Goal: Information Seeking & Learning: Compare options

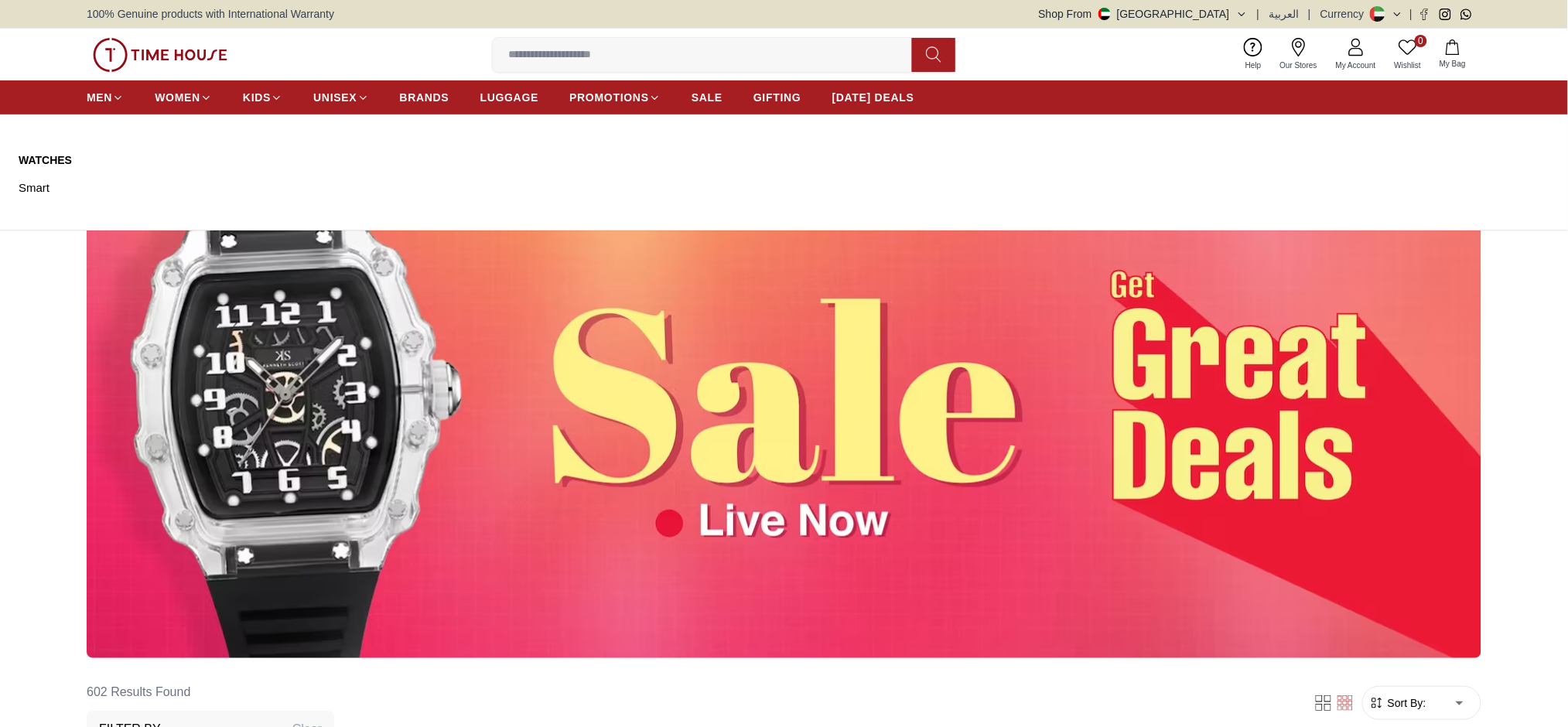
click at [398, 108] on ul "MEN WOMEN KIDS UNISEX BRANDS LUGGAGE PROMOTIONS SALE GIFTING [DATE] DEALS" at bounding box center [501, 97] width 828 height 28
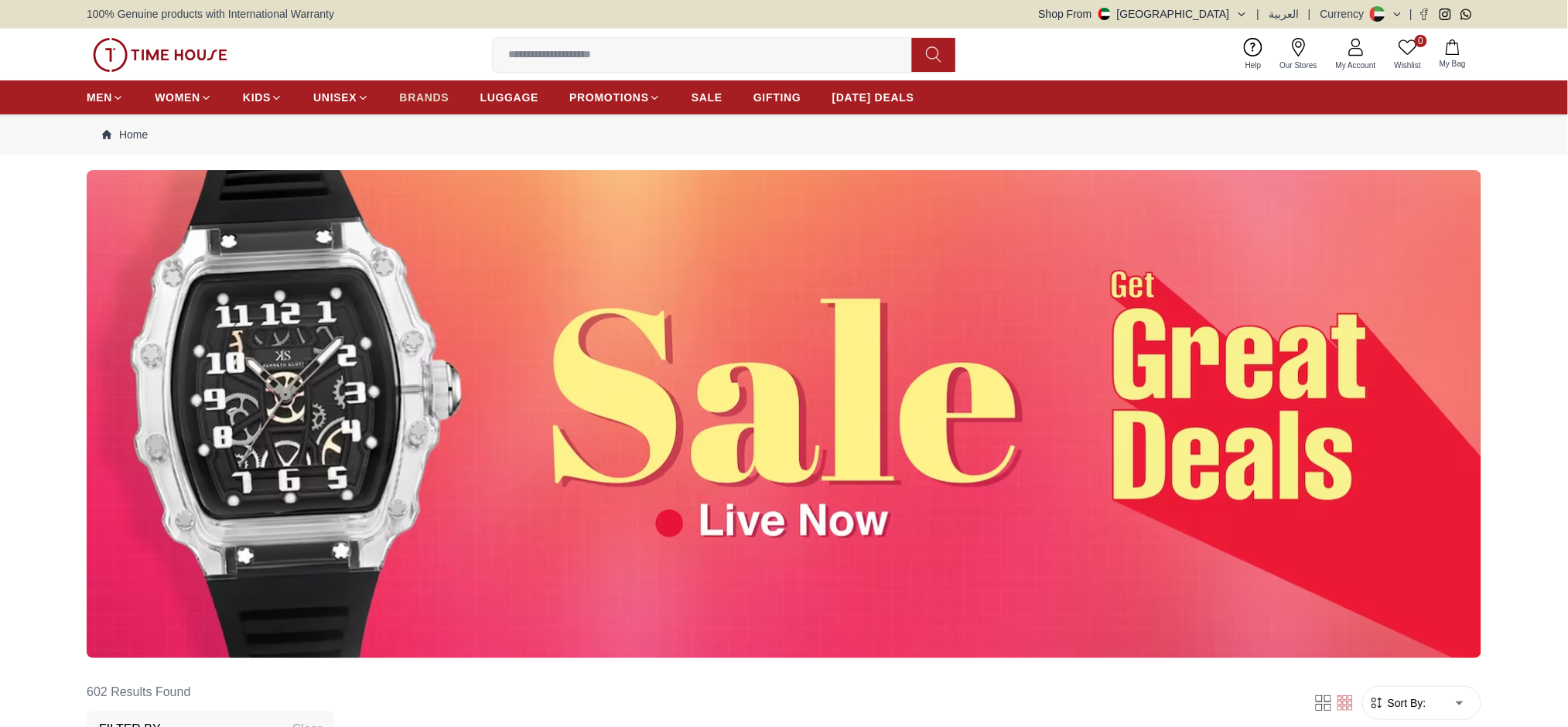
click at [412, 102] on span "BRANDS" at bounding box center [425, 98] width 50 height 16
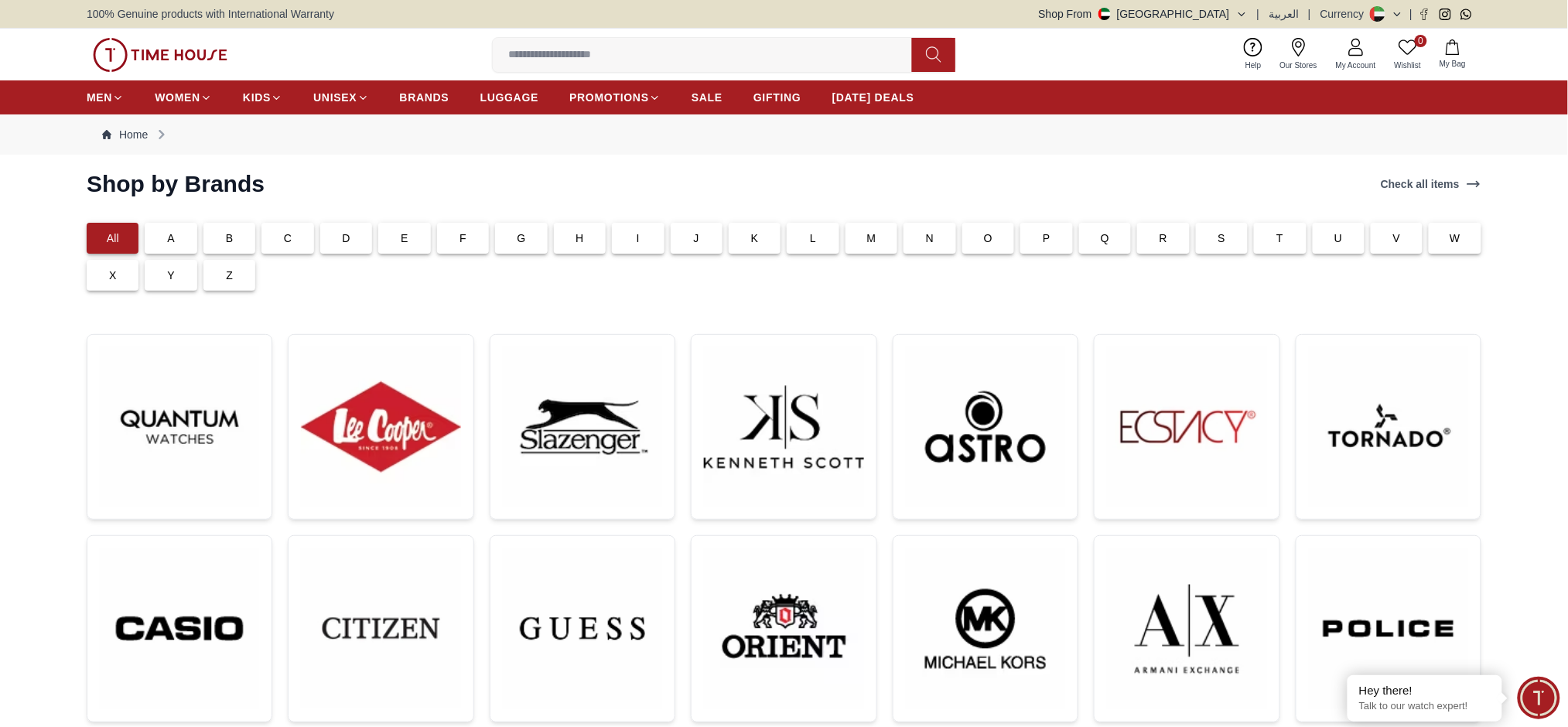
click at [1310, 420] on img at bounding box center [1389, 427] width 160 height 160
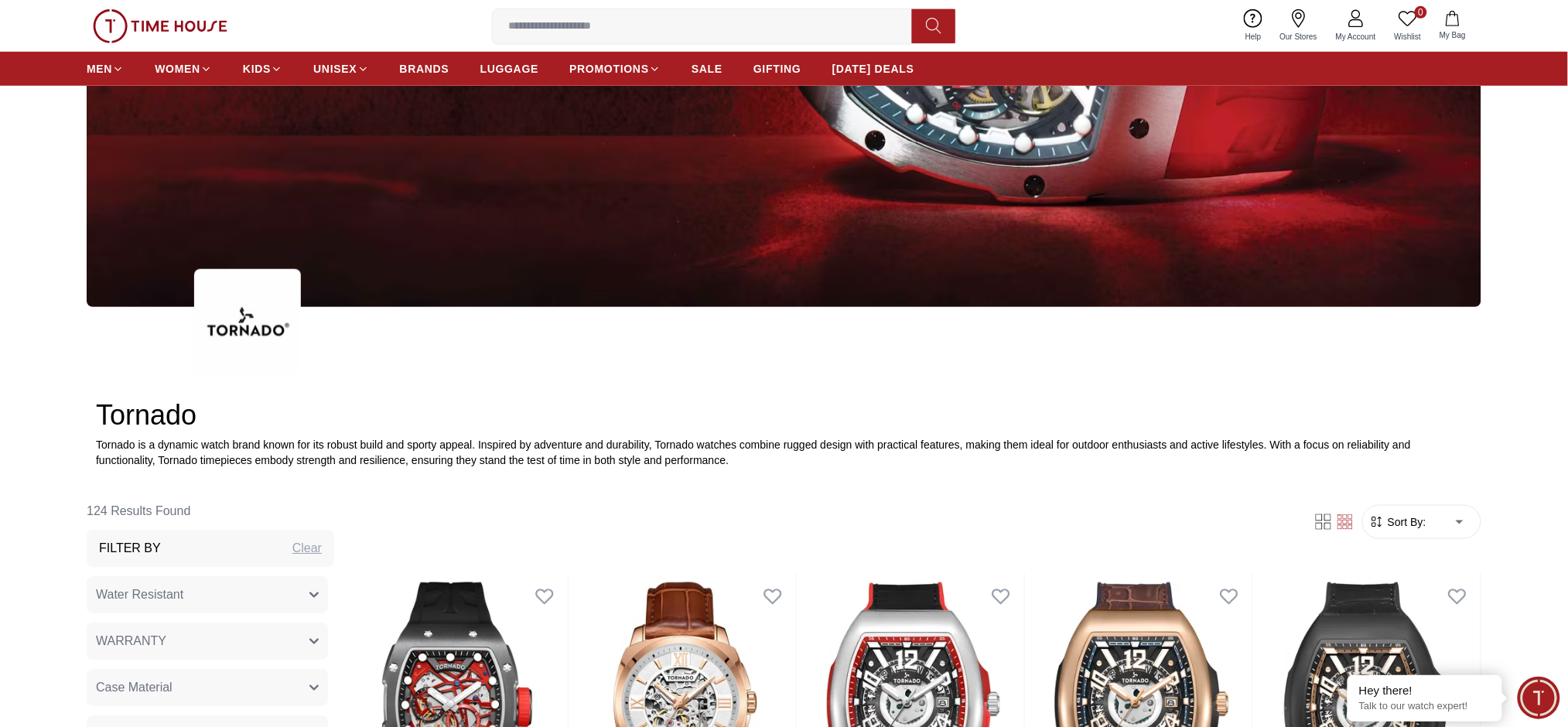
scroll to position [412, 0]
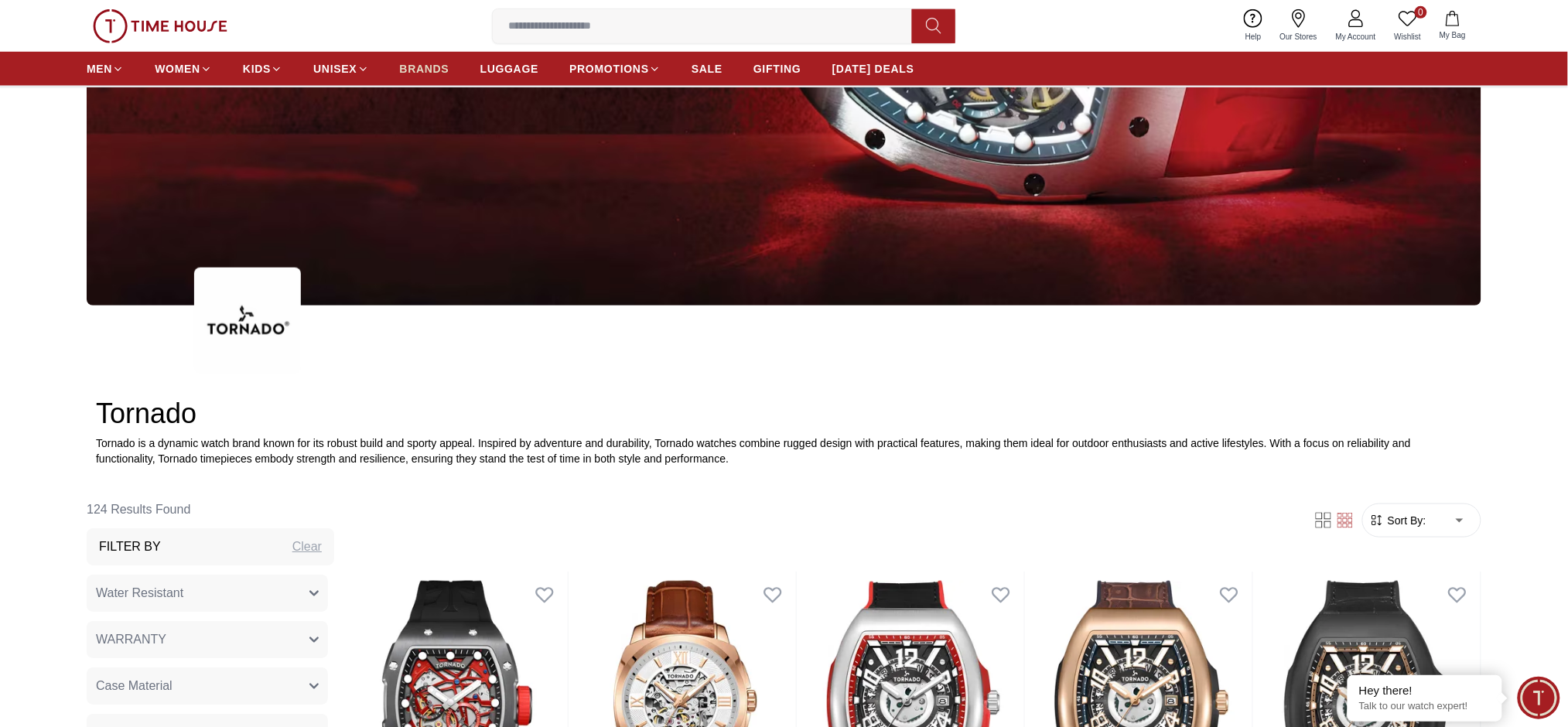
click at [429, 74] on span "BRANDS" at bounding box center [425, 69] width 50 height 16
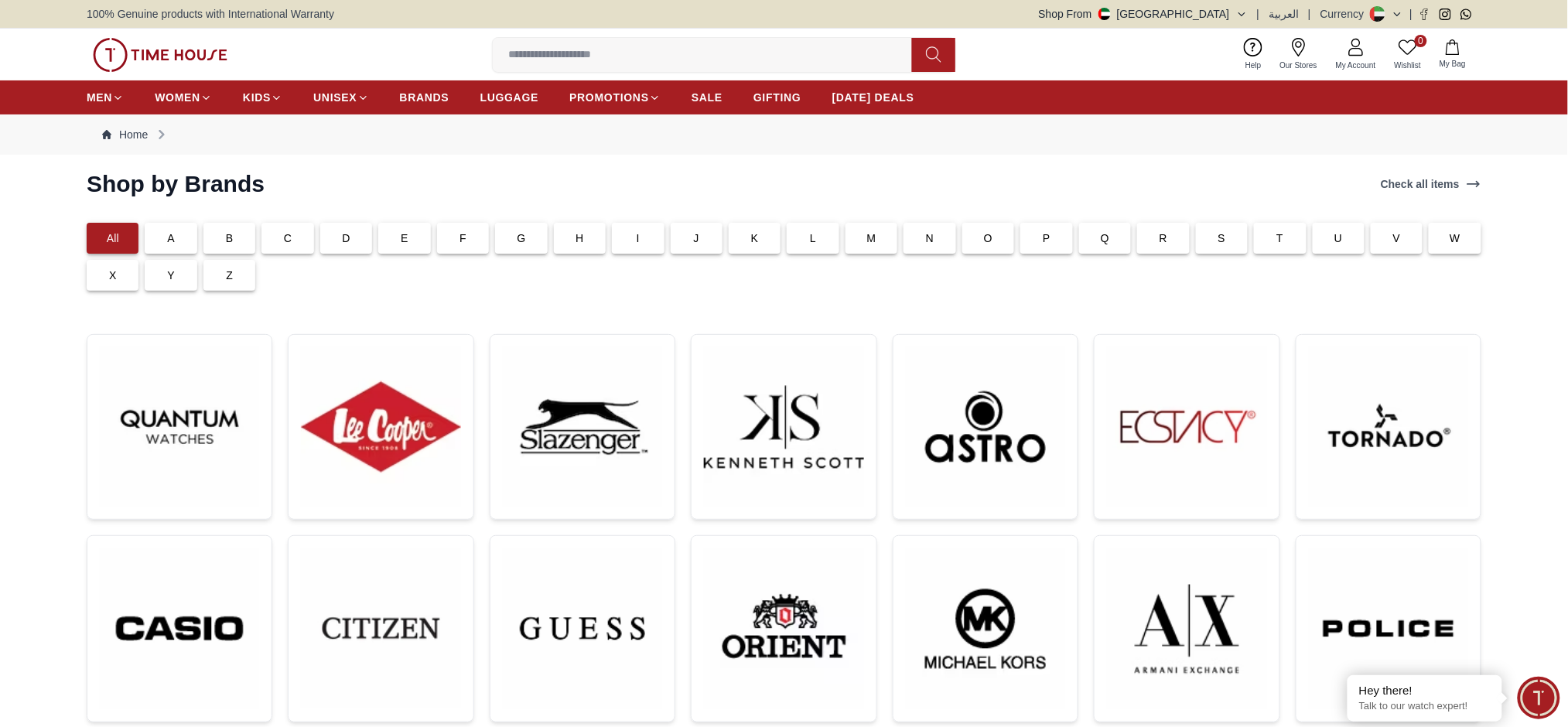
click at [1310, 587] on img at bounding box center [1389, 629] width 160 height 161
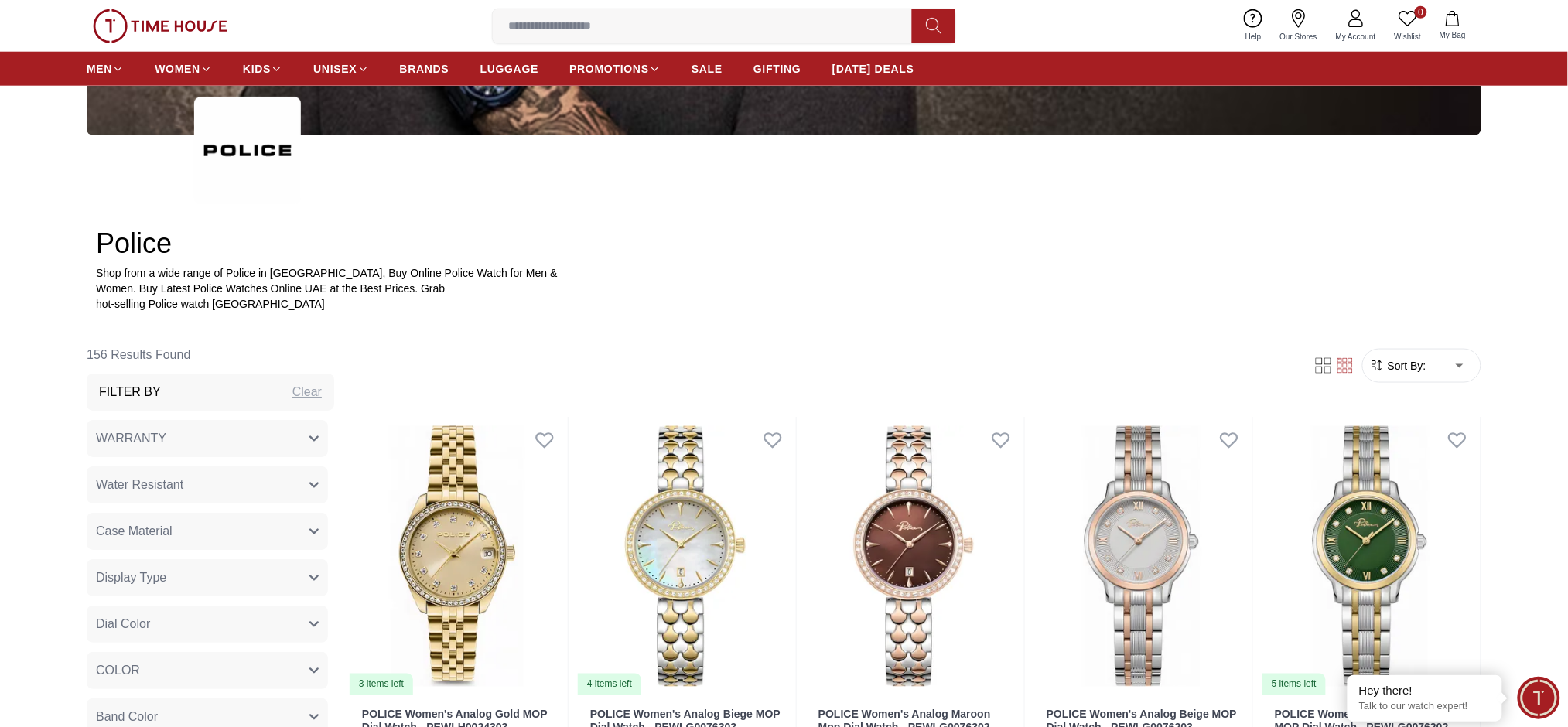
scroll to position [619, 0]
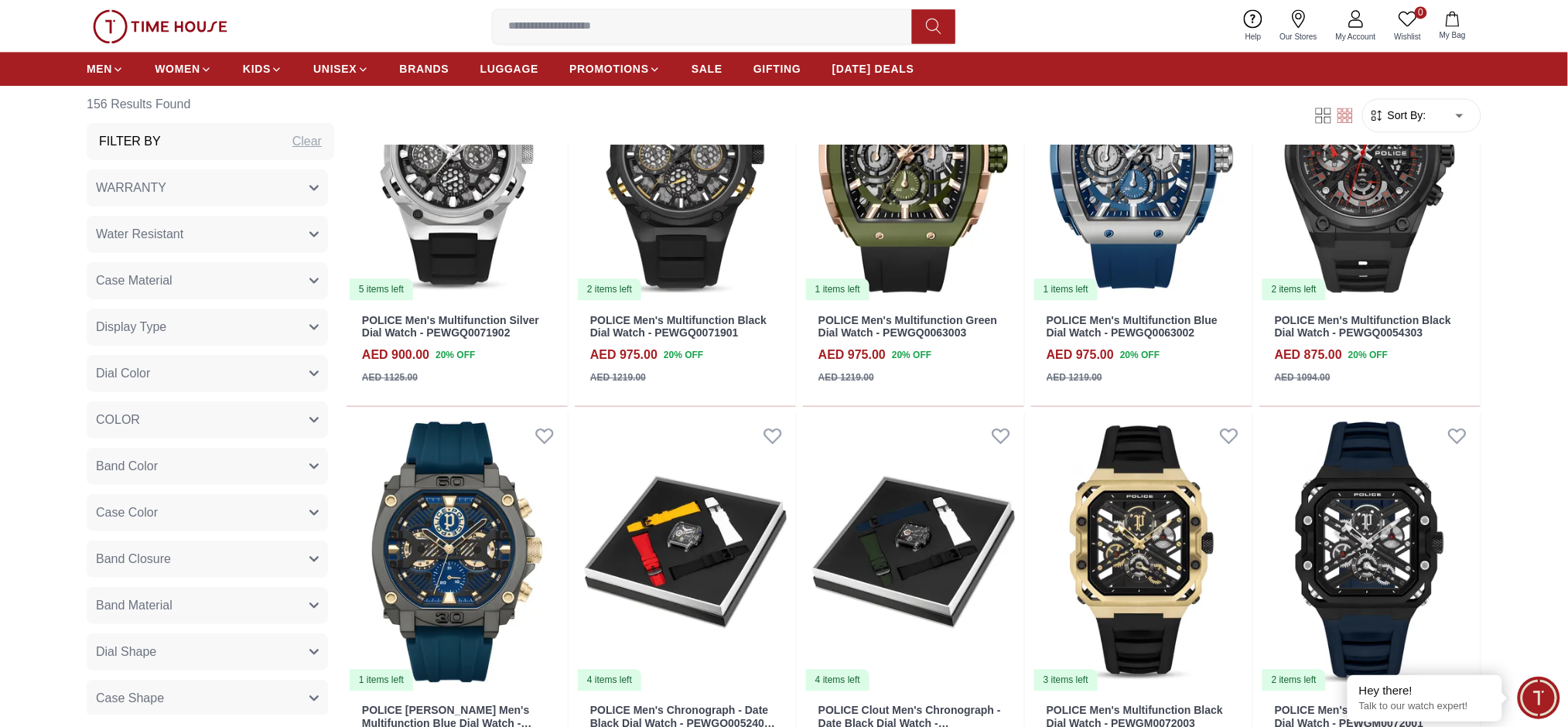
scroll to position [3330, 0]
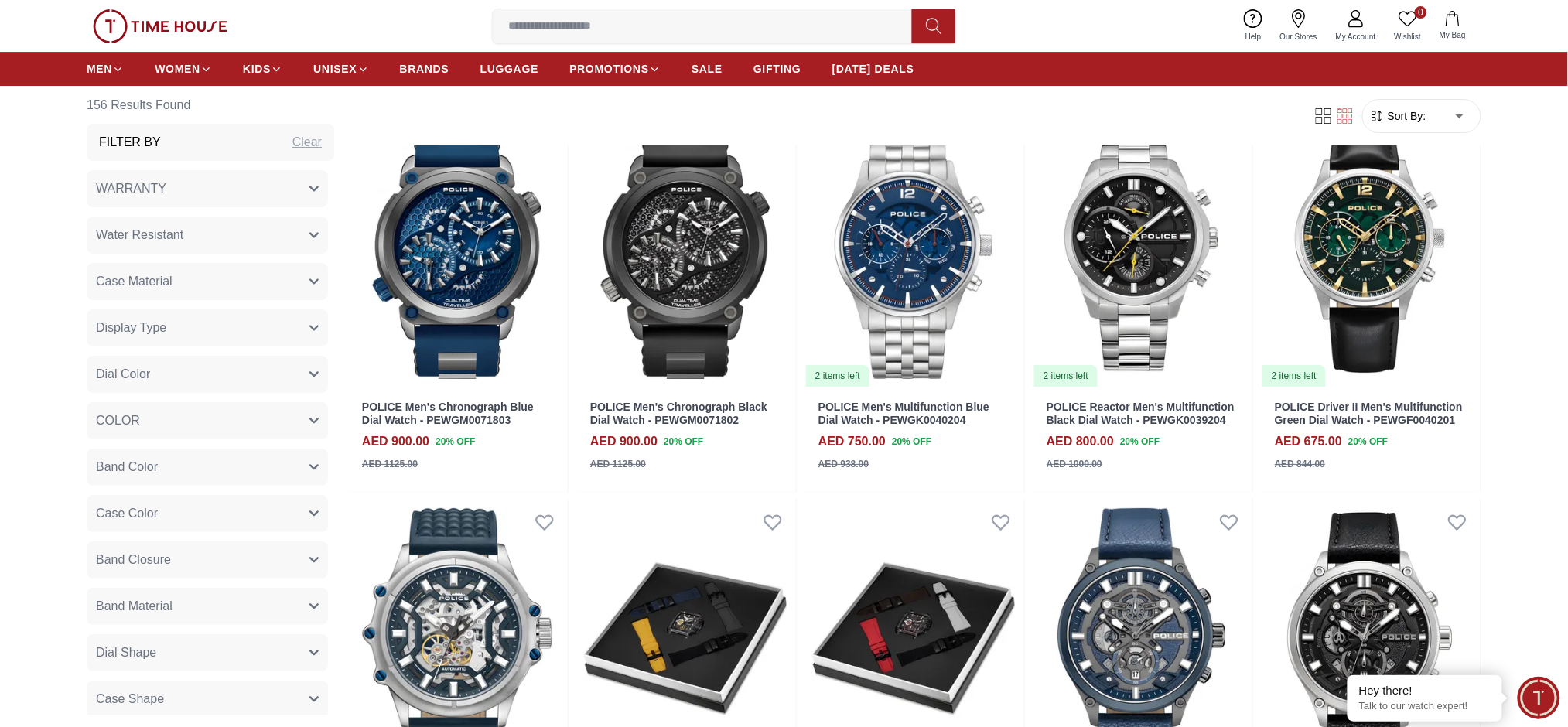
scroll to position [3886, 0]
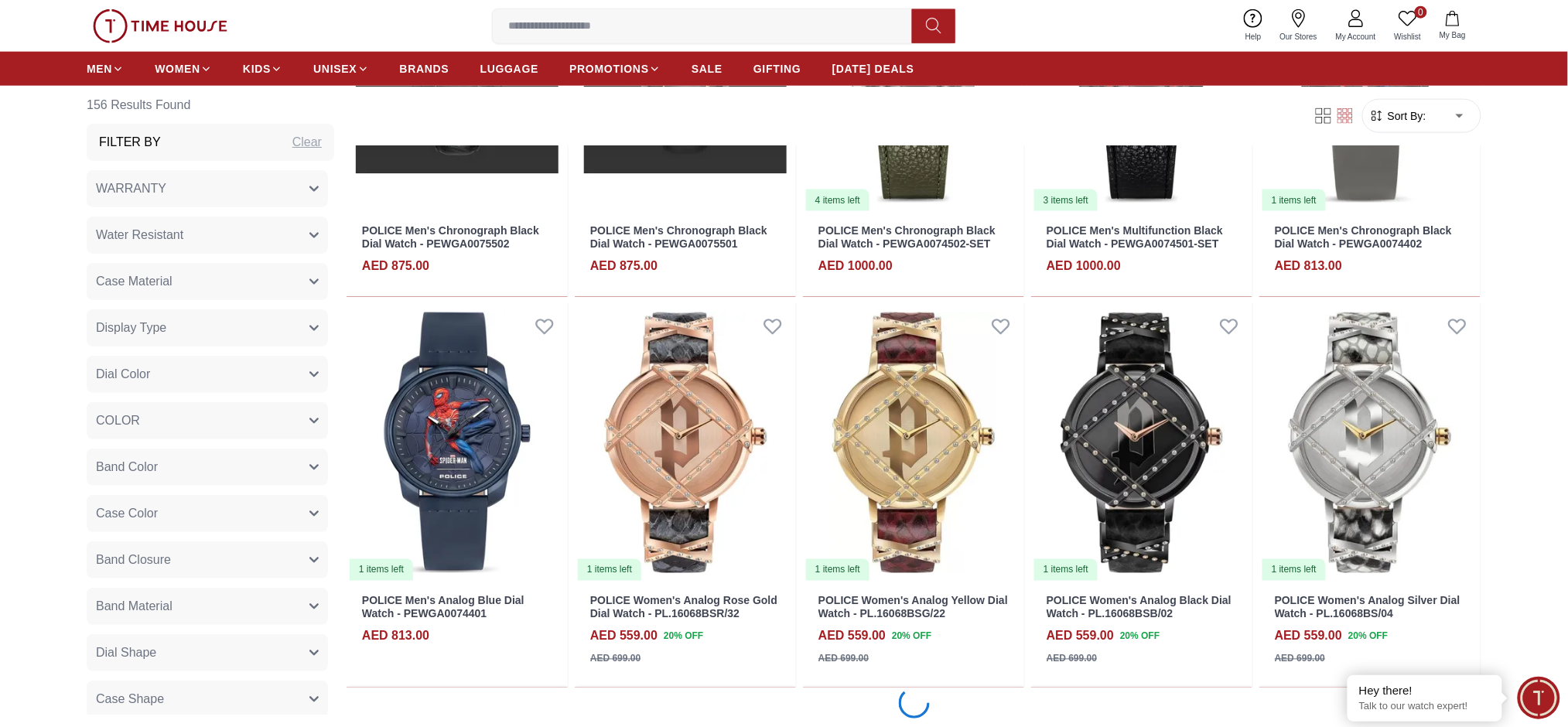
scroll to position [5164, 0]
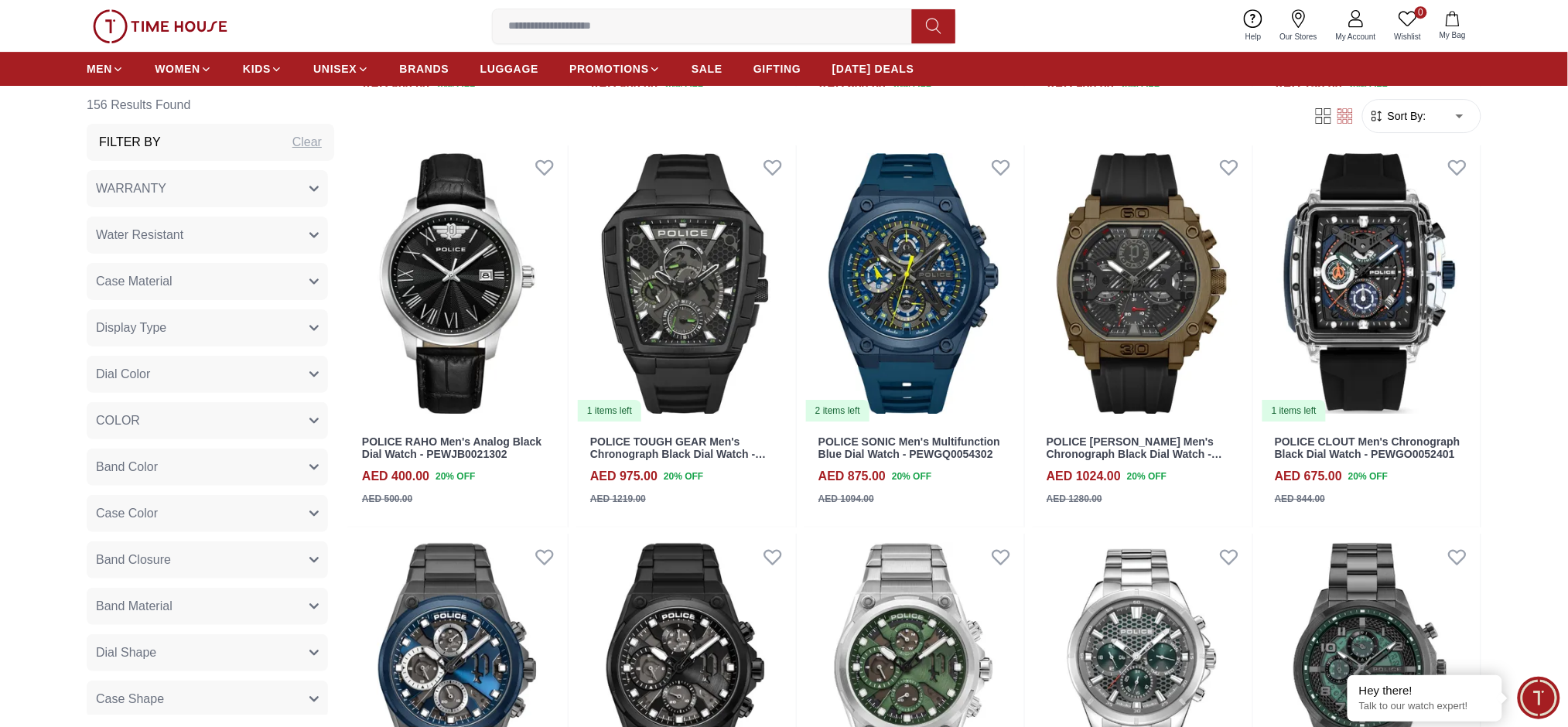
scroll to position [8312, 0]
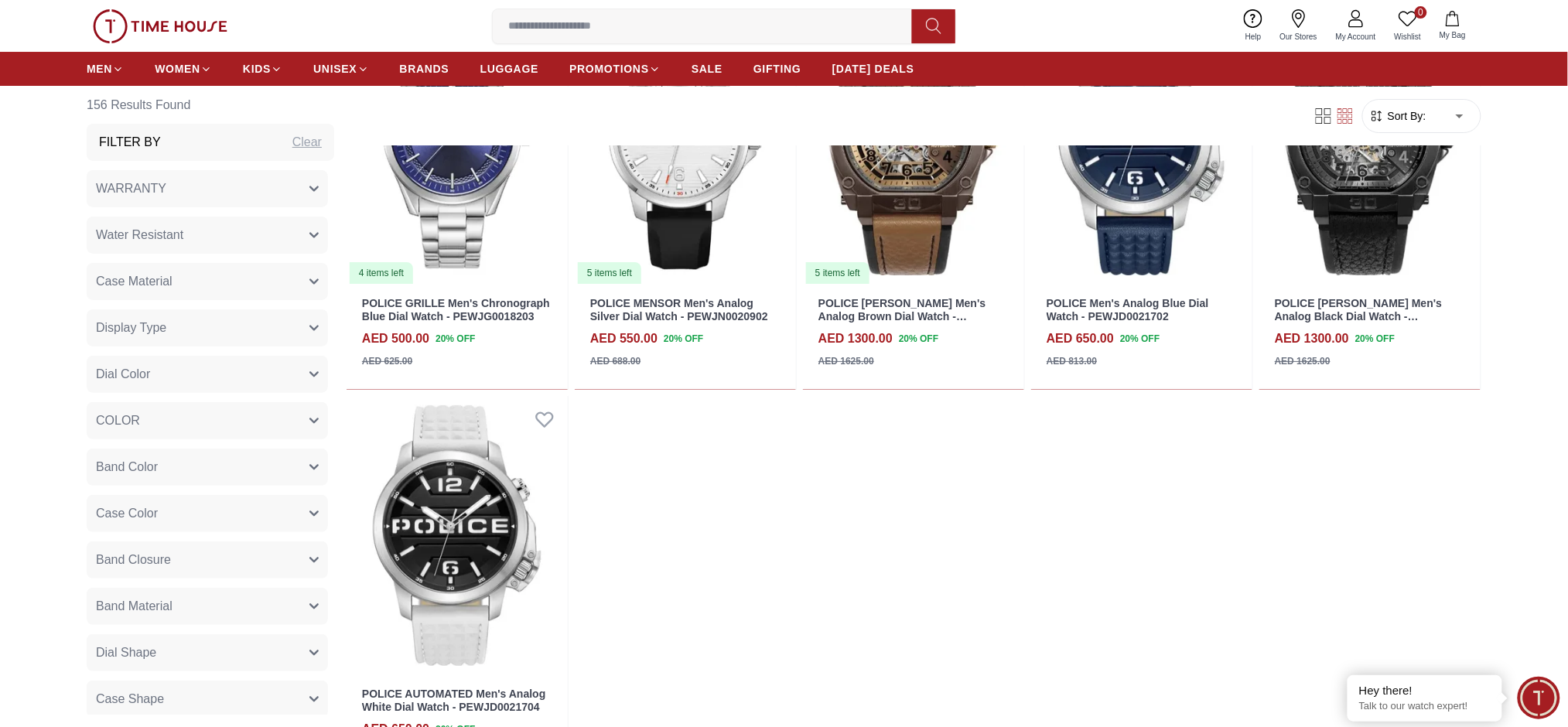
scroll to position [12774, 0]
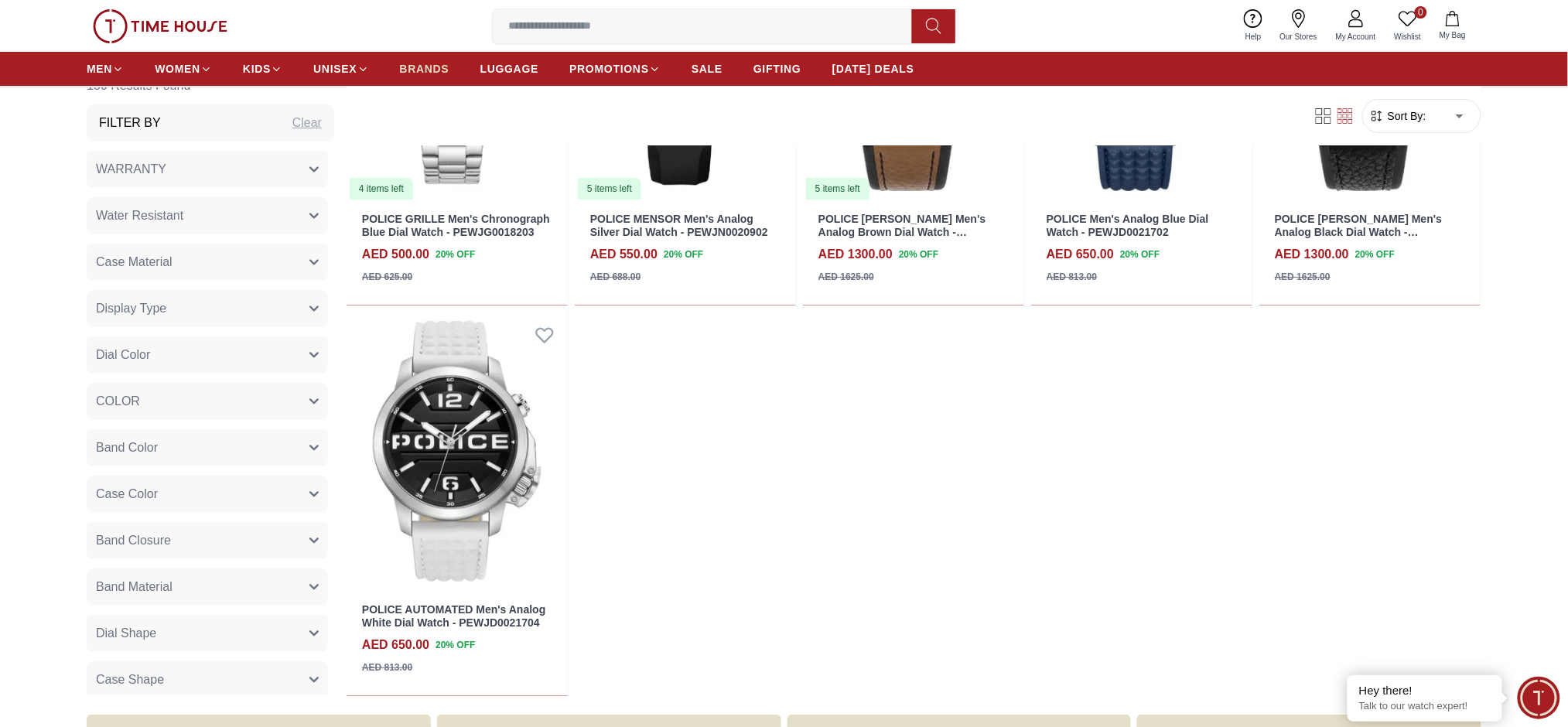
click at [442, 68] on span "BRANDS" at bounding box center [425, 69] width 50 height 16
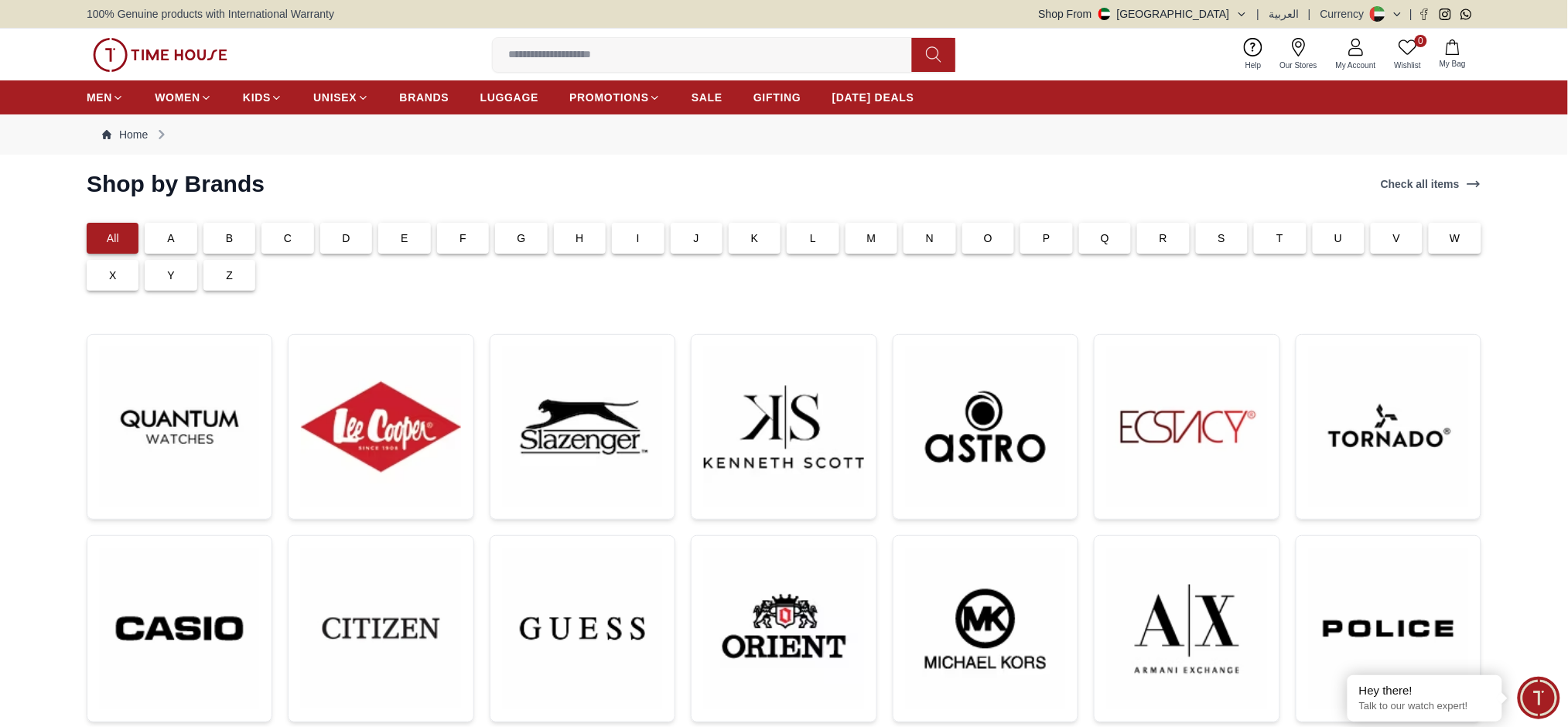
click at [443, 293] on section "Shop by Brands Check all items All A B C D E F G H I J K L M N O P Q R S T U V …" at bounding box center [784, 672] width 1568 height 1005
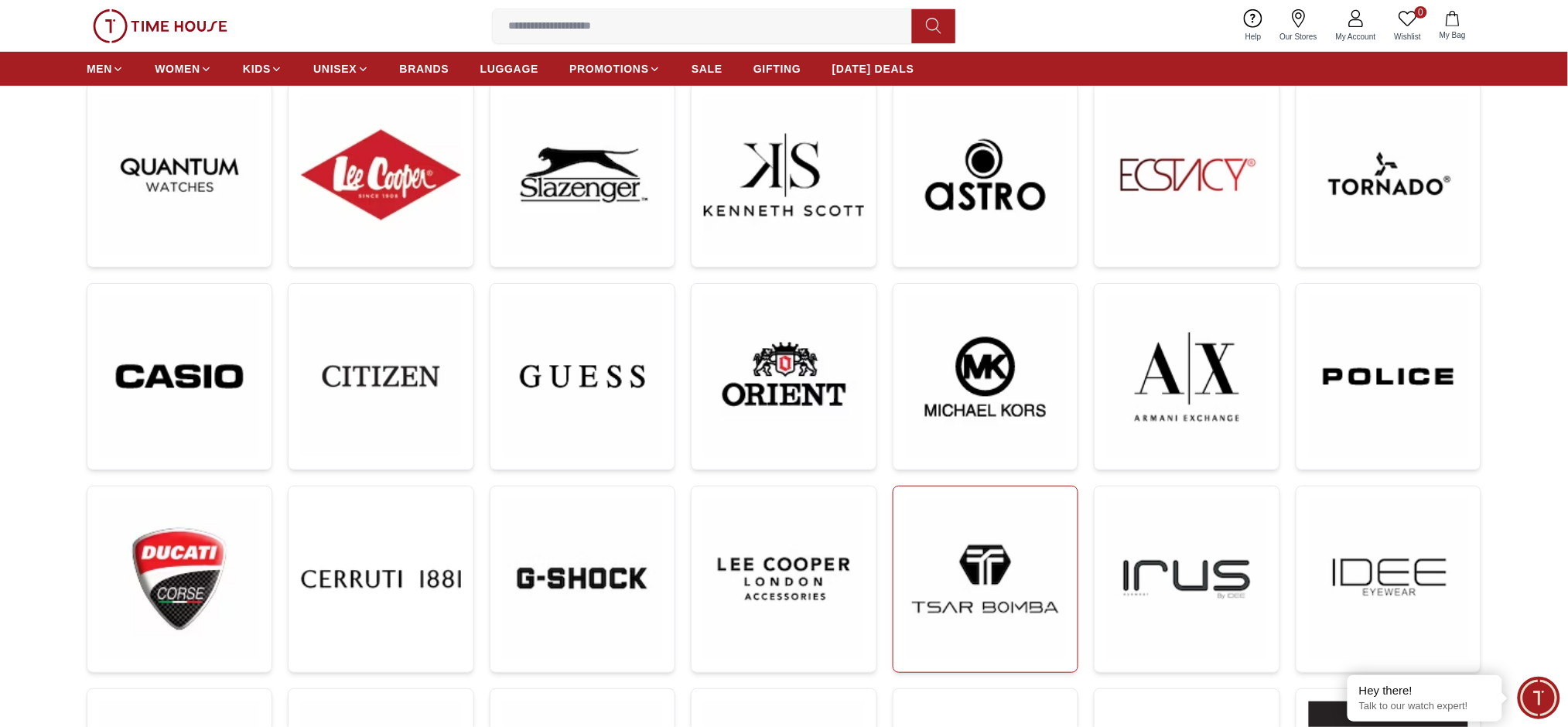
scroll to position [309, 0]
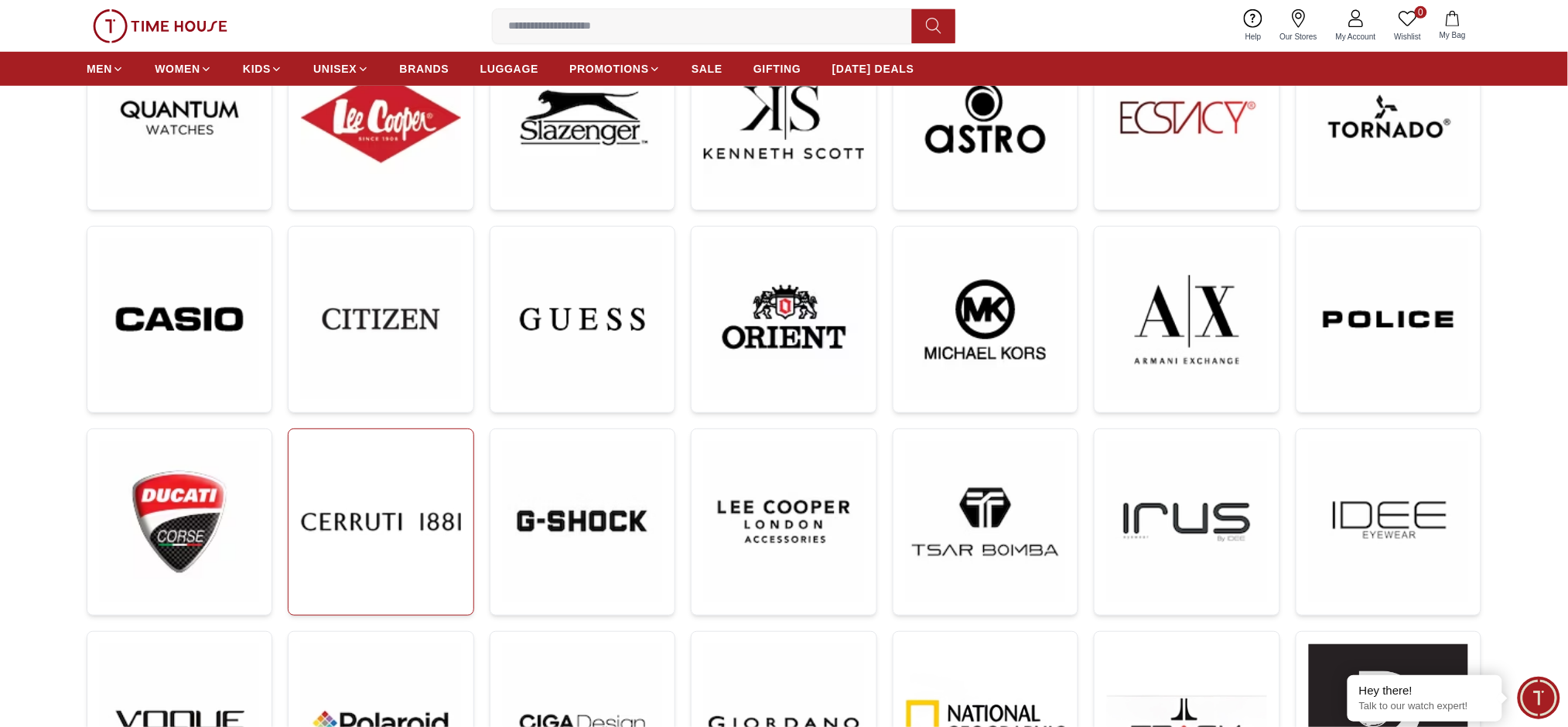
click at [422, 515] on img at bounding box center [381, 522] width 160 height 160
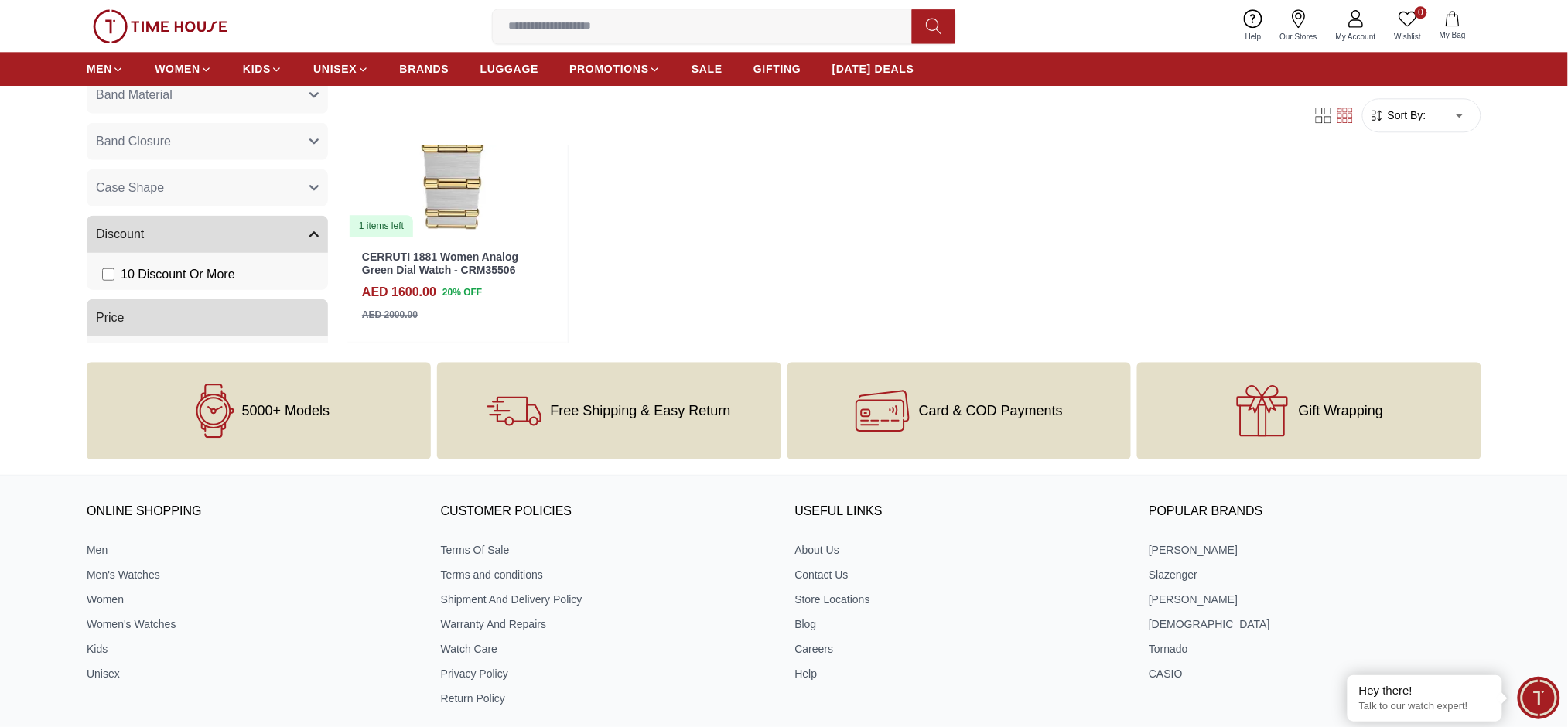
scroll to position [1346, 0]
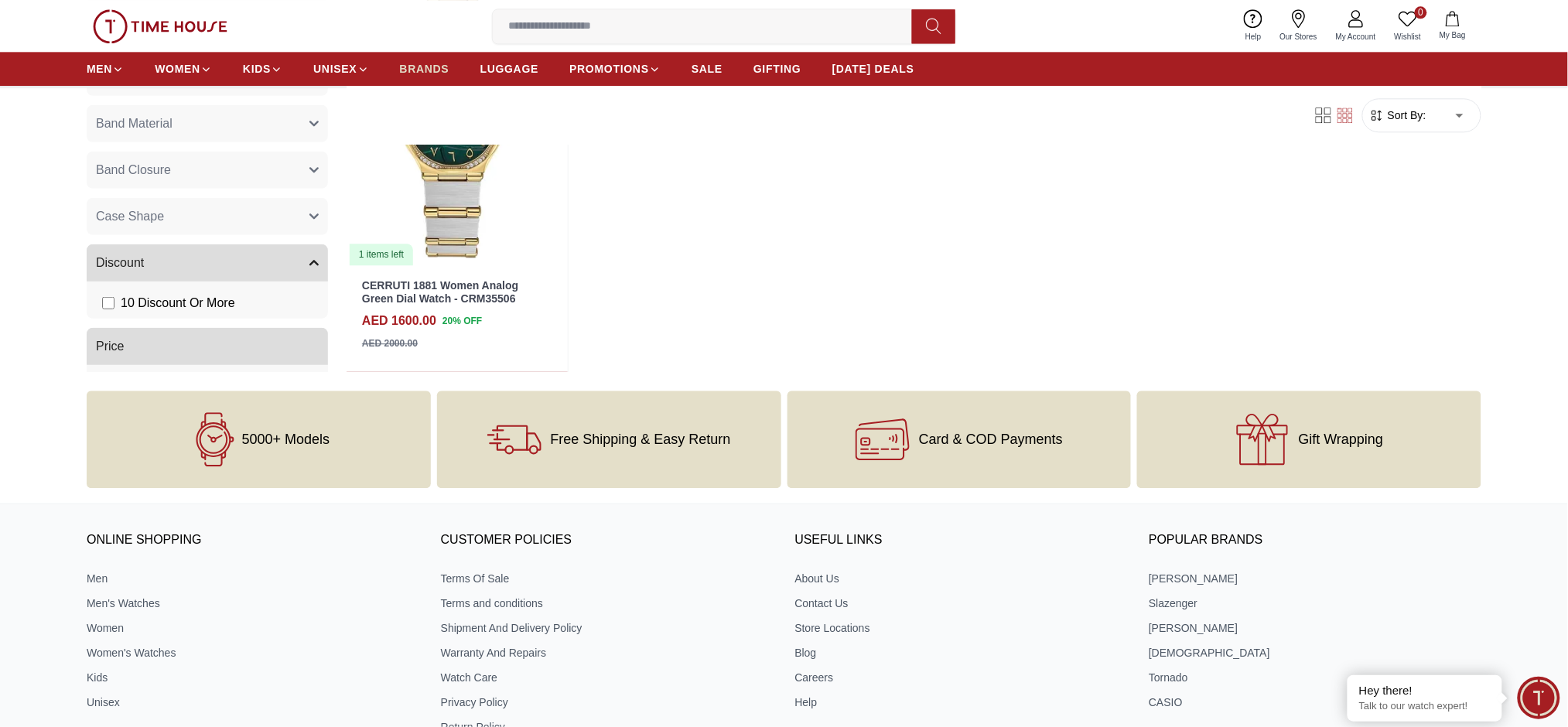
click at [429, 75] on span "BRANDS" at bounding box center [425, 69] width 50 height 16
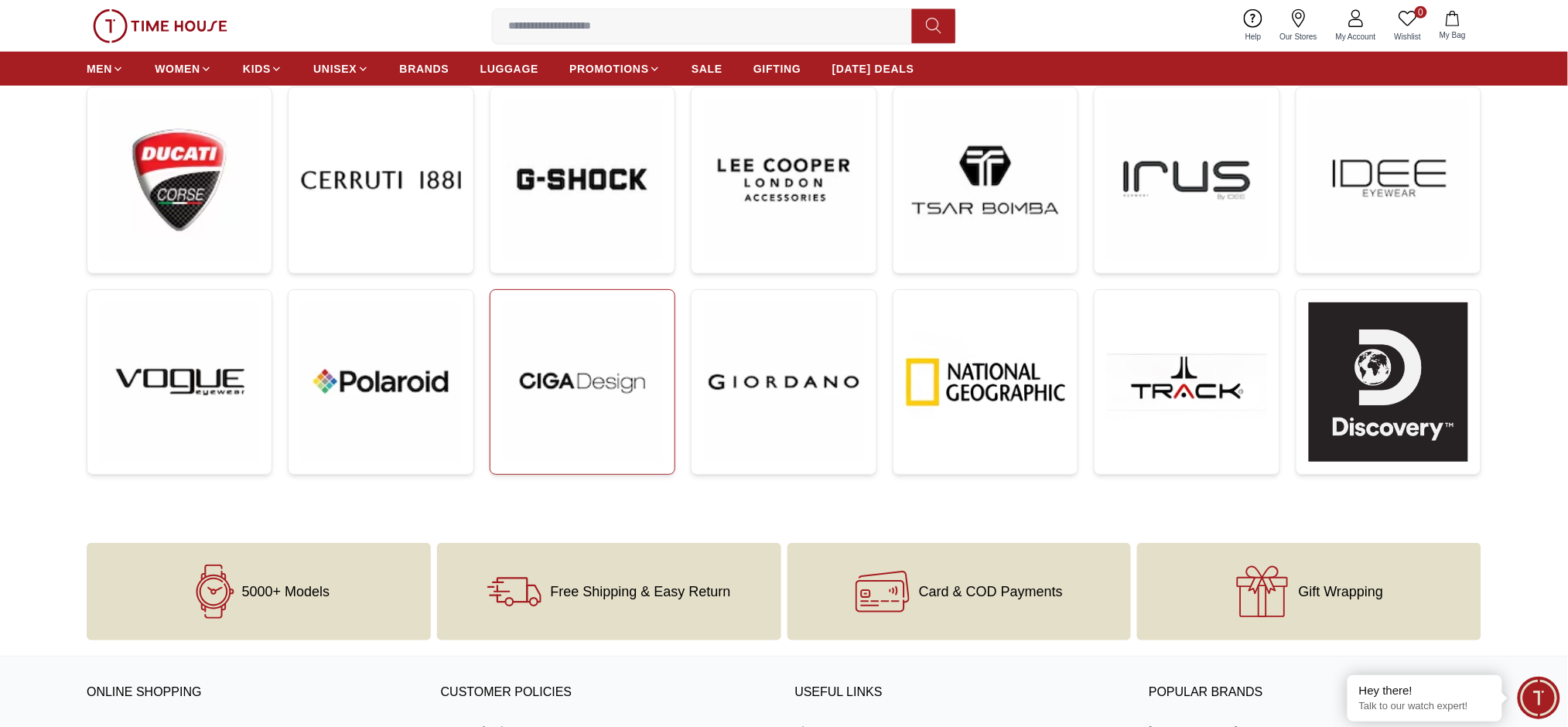
scroll to position [495, 0]
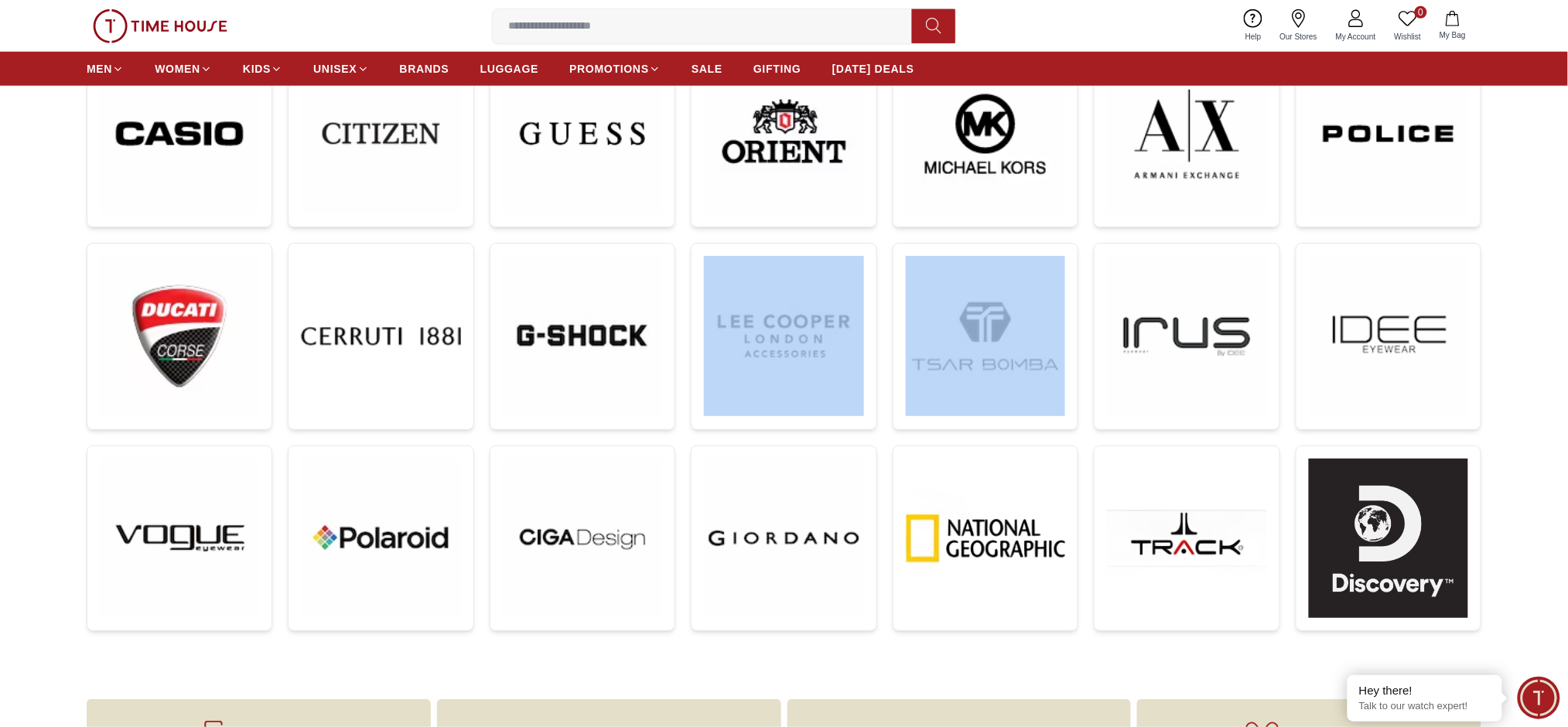
click at [884, 354] on div at bounding box center [784, 250] width 1395 height 860
click at [905, 356] on link at bounding box center [985, 336] width 186 height 187
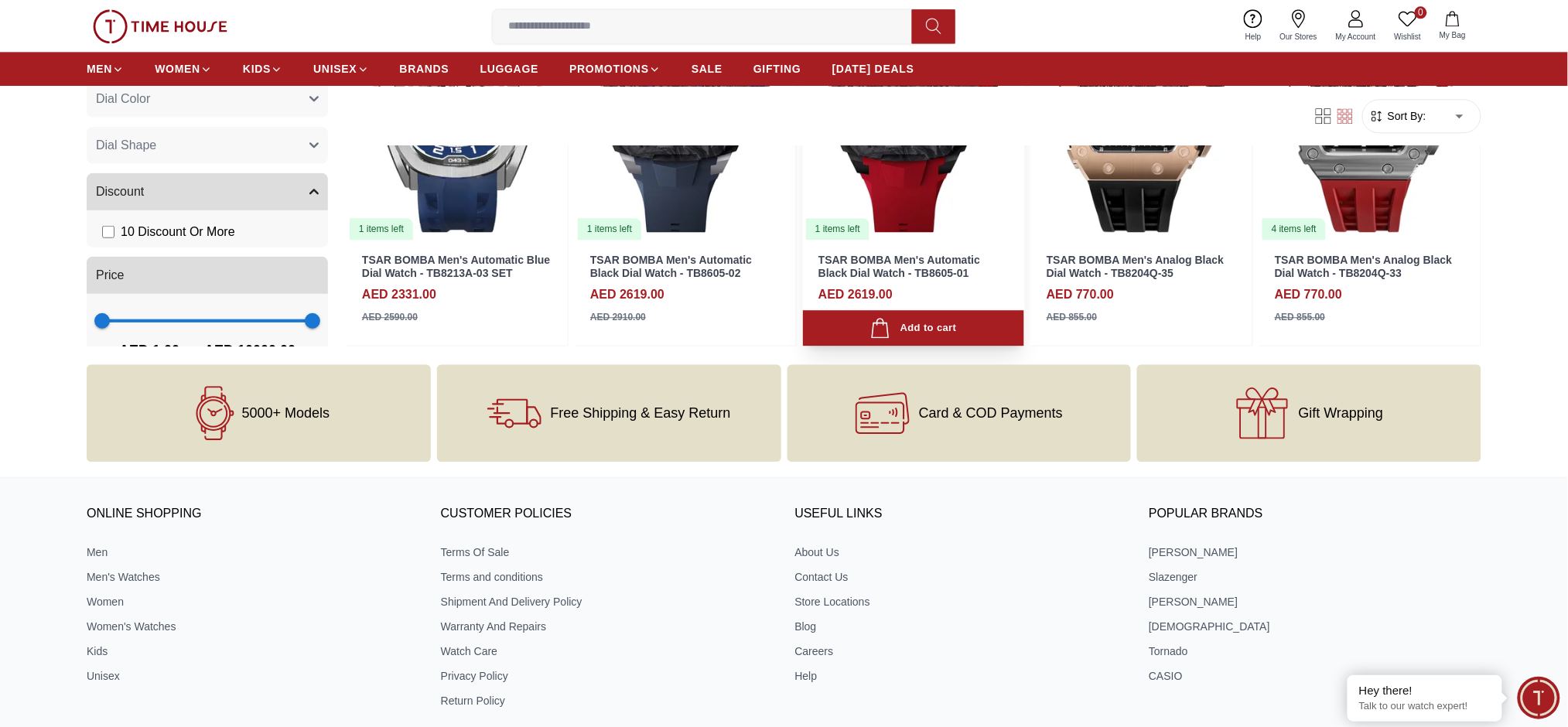
scroll to position [1237, 0]
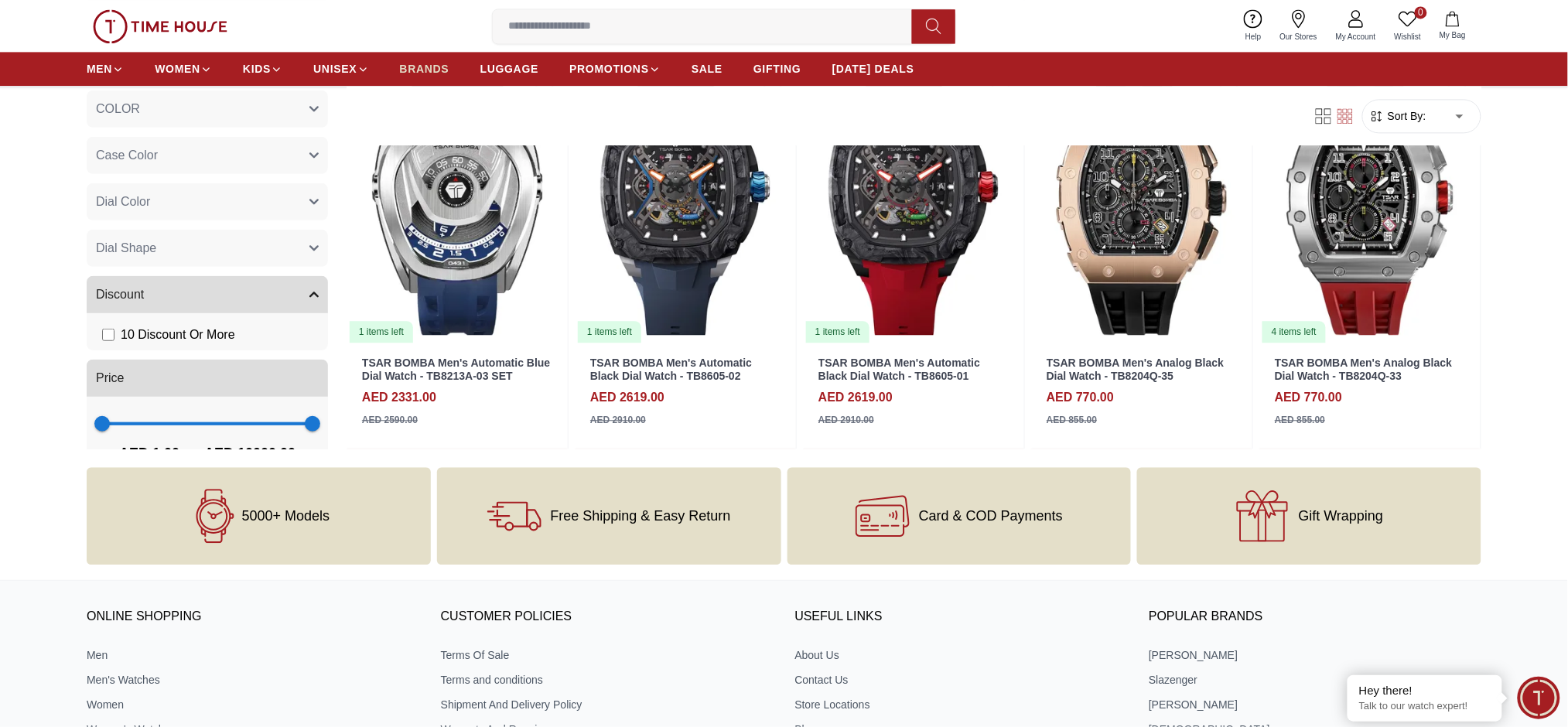
click at [435, 73] on span "BRANDS" at bounding box center [425, 69] width 50 height 16
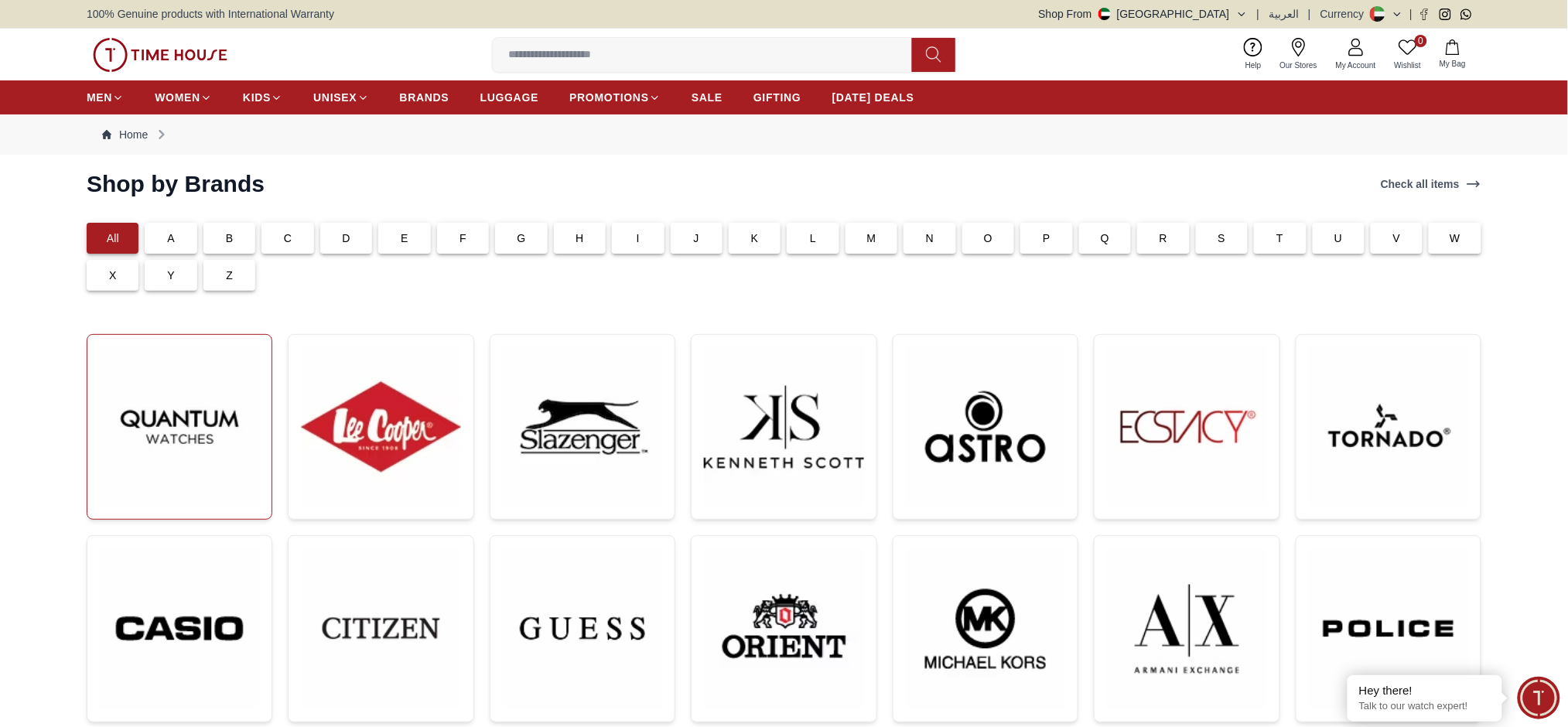
click at [201, 430] on img at bounding box center [179, 427] width 160 height 160
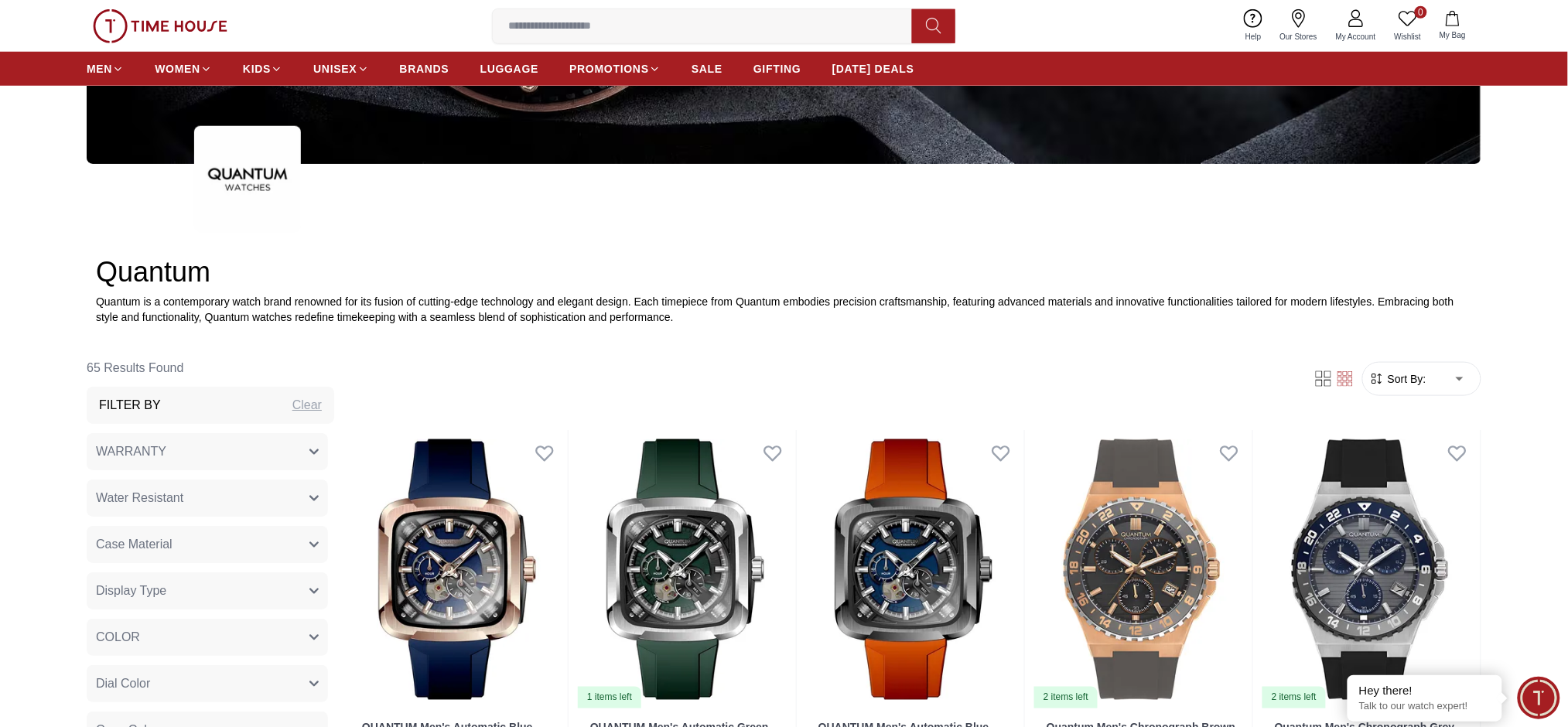
scroll to position [515, 0]
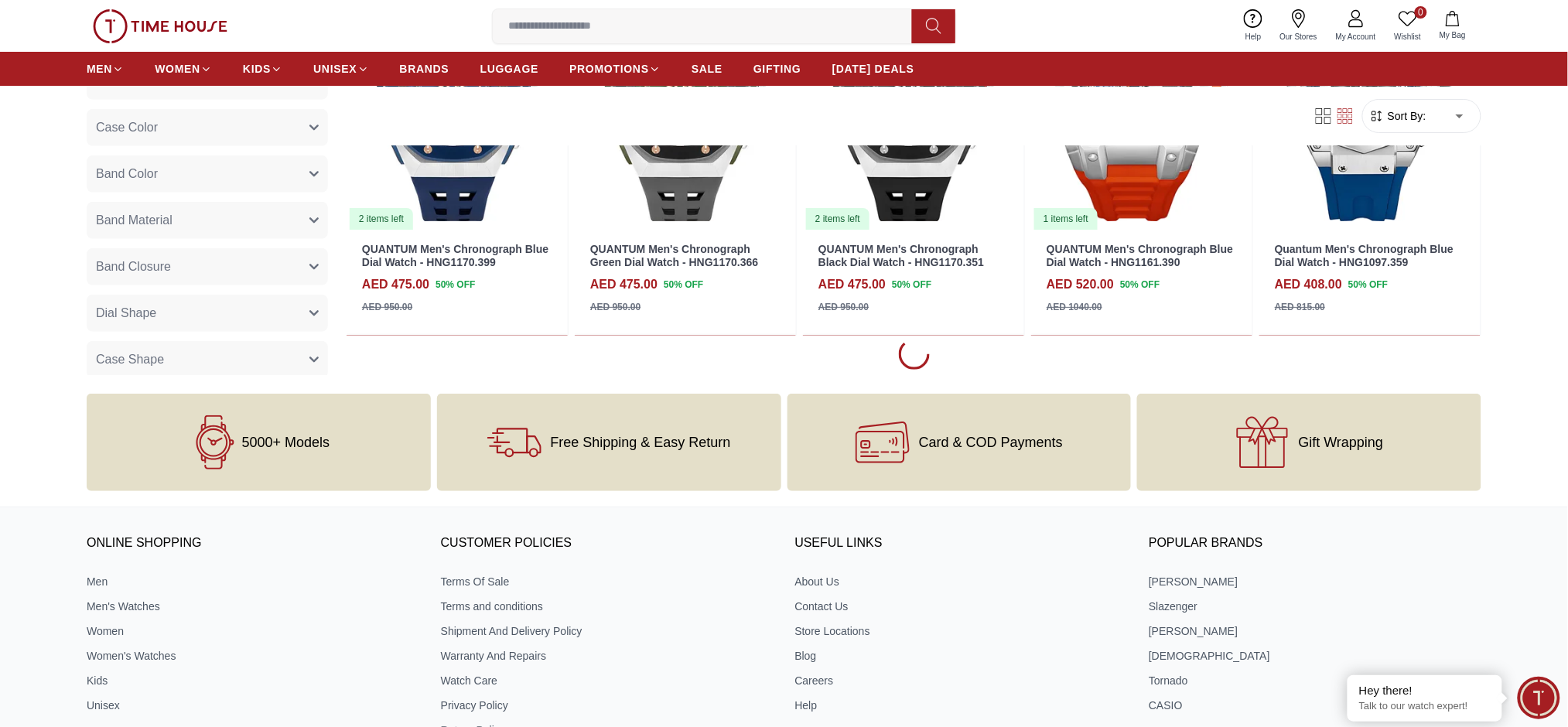
scroll to position [2386, 0]
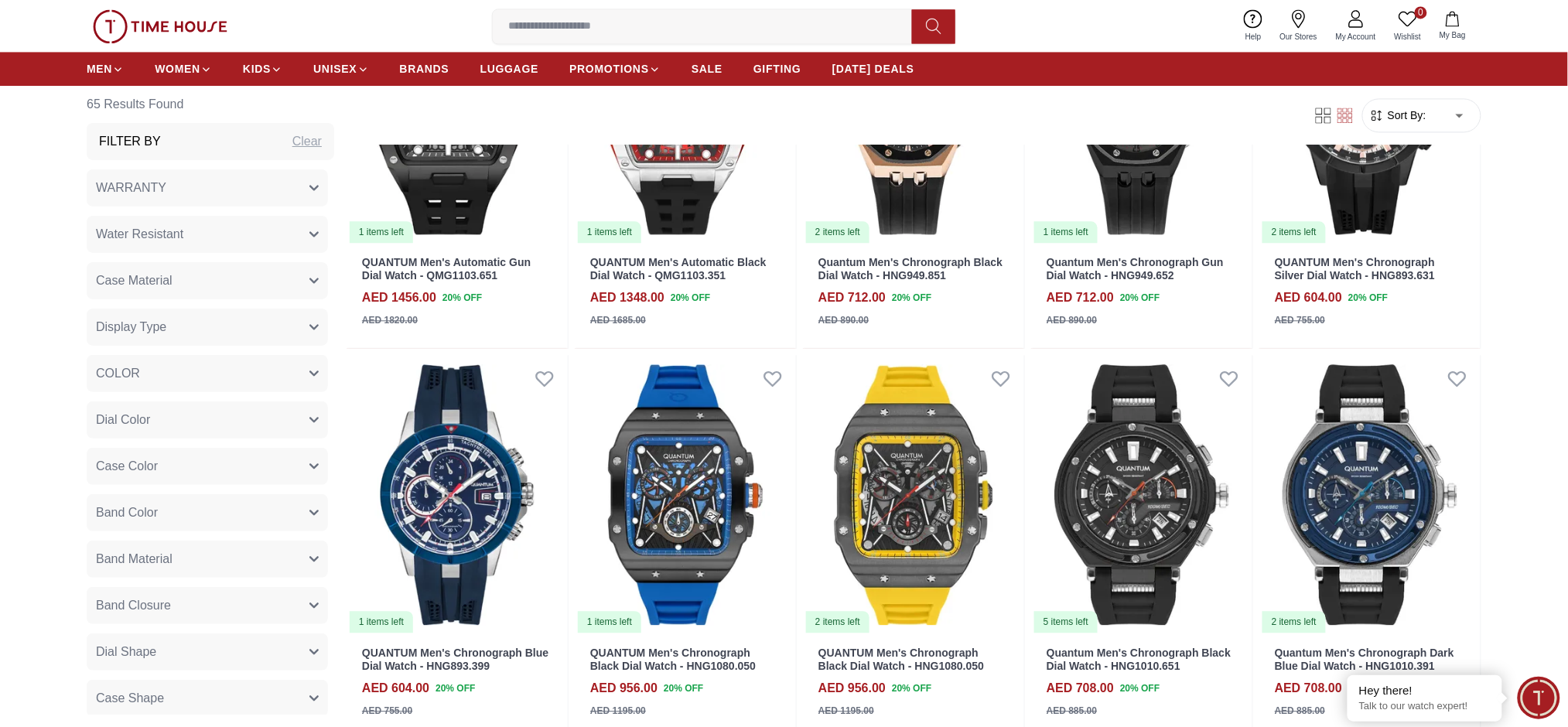
scroll to position [3947, 0]
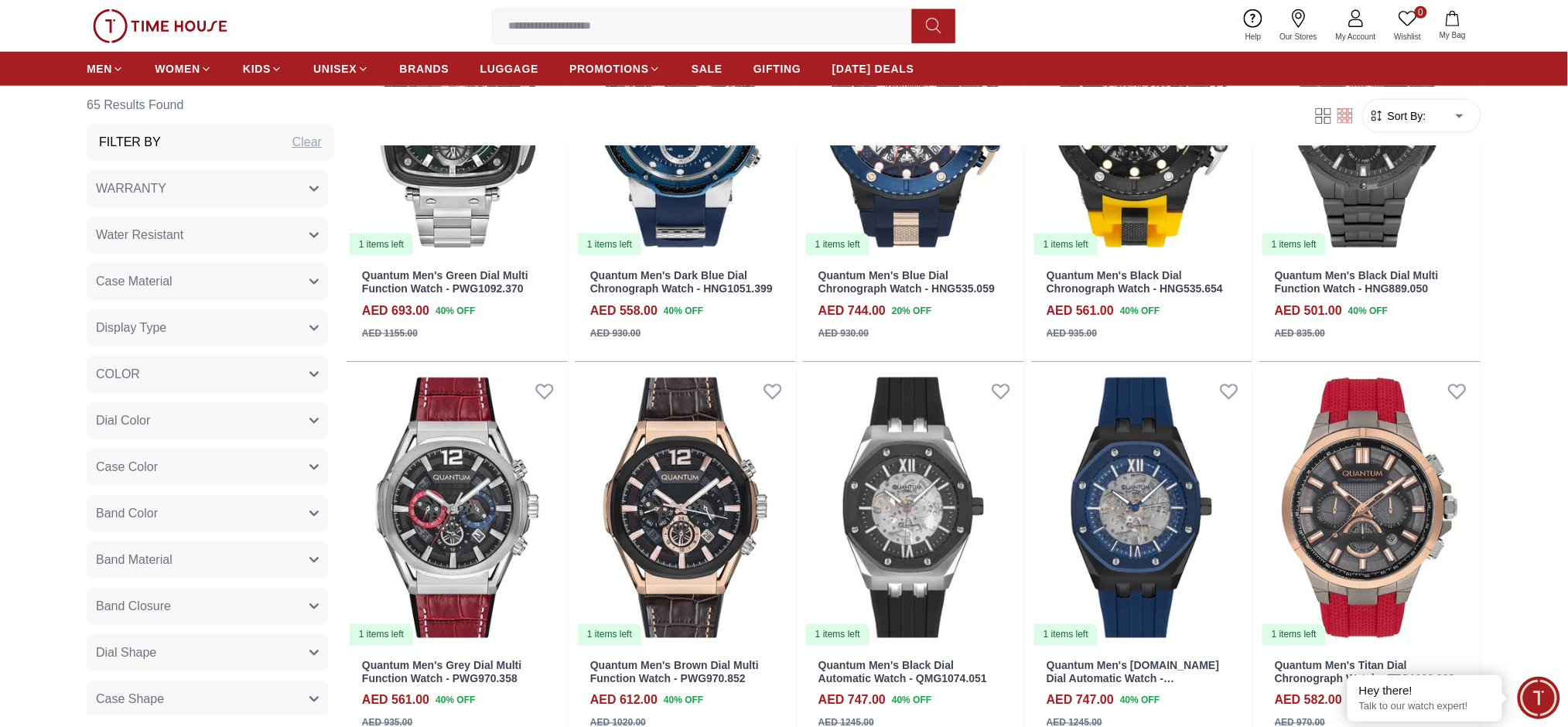
scroll to position [5509, 0]
